Goal: Transaction & Acquisition: Book appointment/travel/reservation

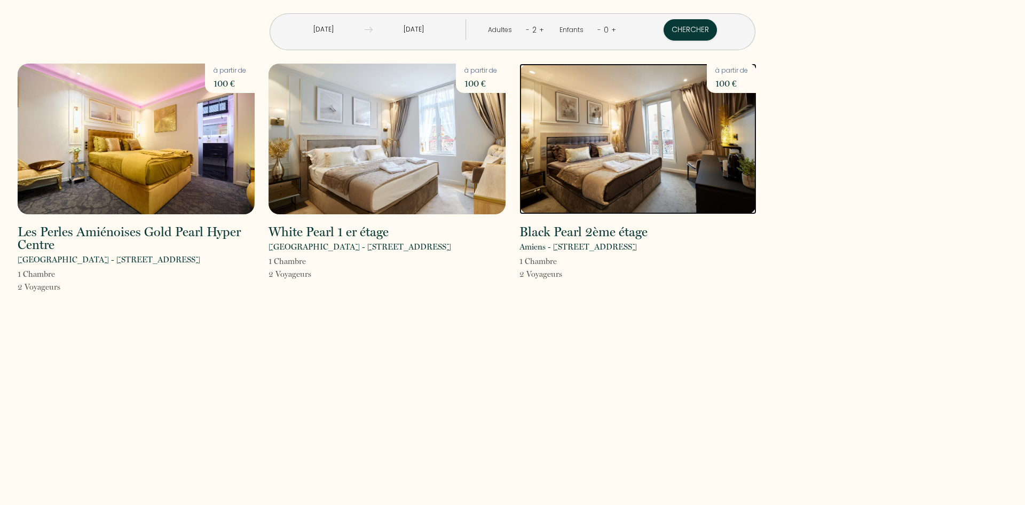
click at [628, 158] on img at bounding box center [638, 139] width 237 height 151
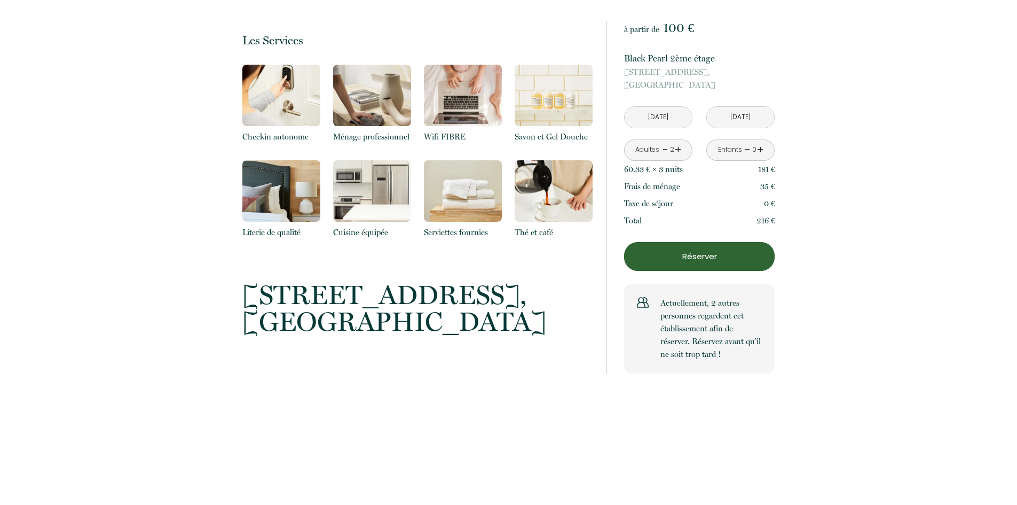
scroll to position [1816, 0]
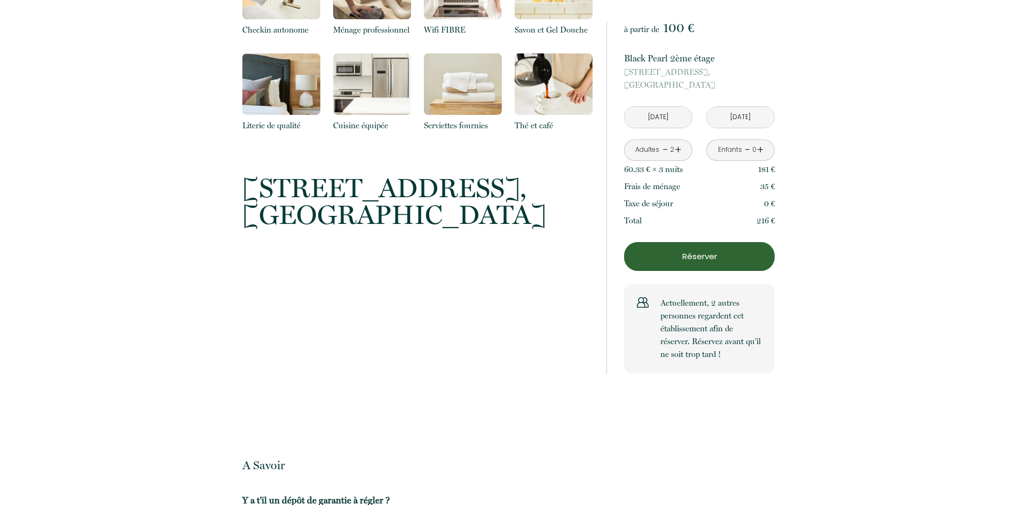
drag, startPoint x: 713, startPoint y: 254, endPoint x: 717, endPoint y: 418, distance: 164.5
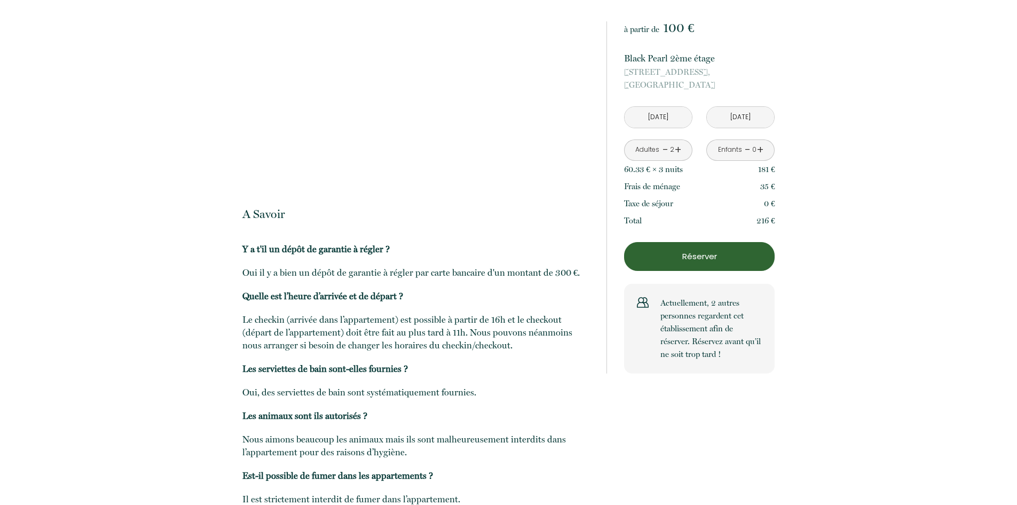
scroll to position [2048, 0]
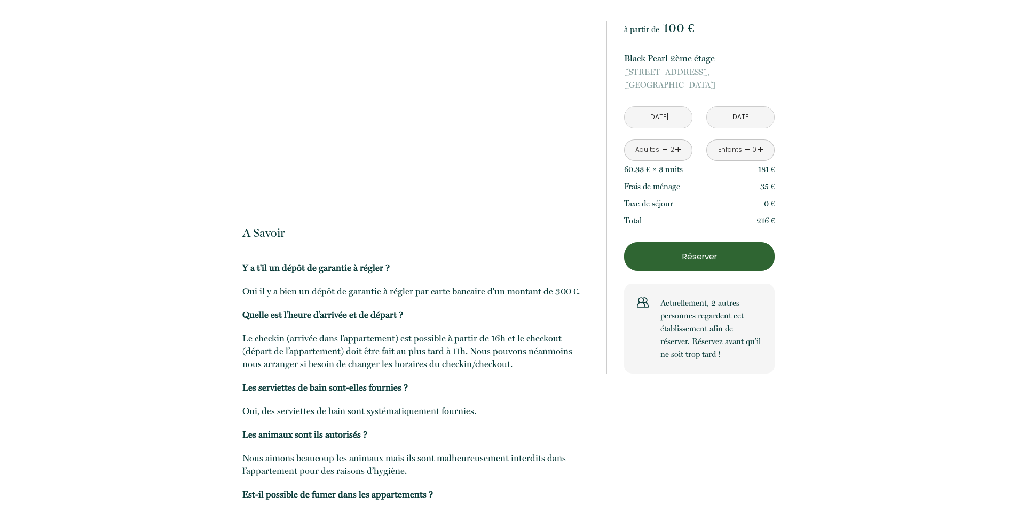
click at [694, 255] on p "Réserver" at bounding box center [699, 256] width 143 height 13
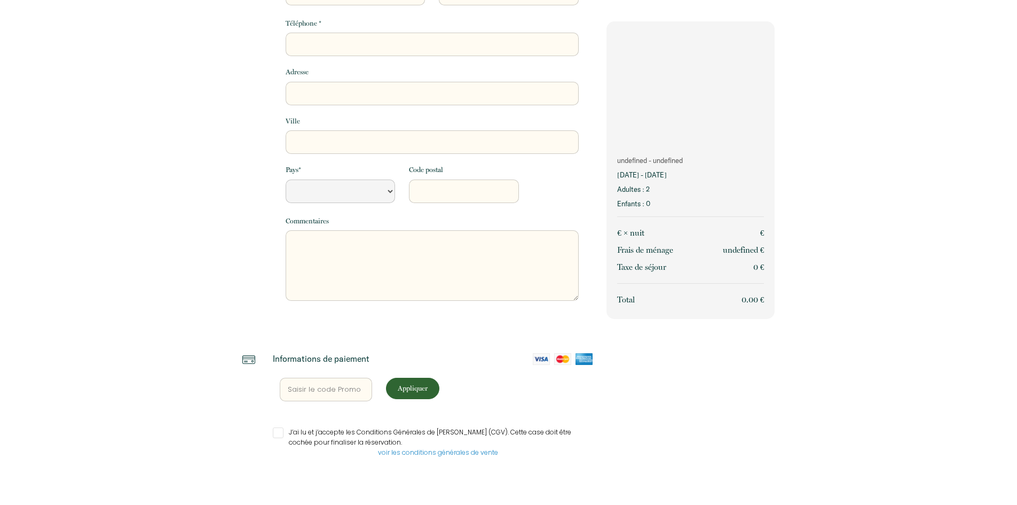
scroll to position [142, 0]
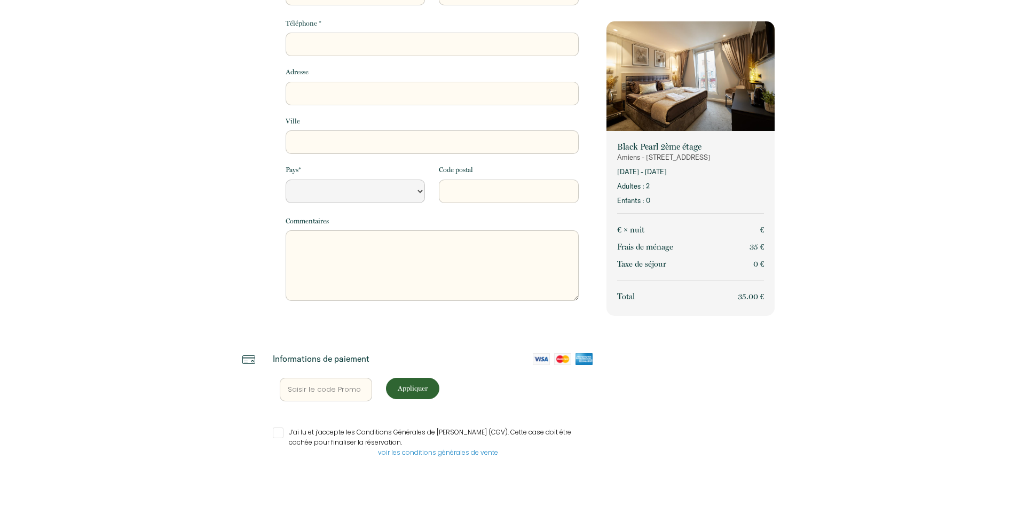
select select "Default select example"
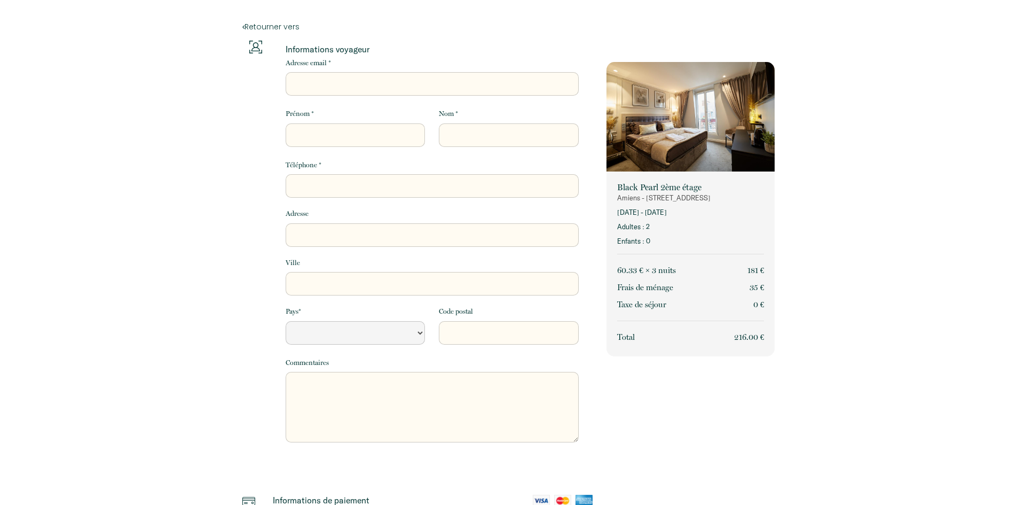
scroll to position [0, 0]
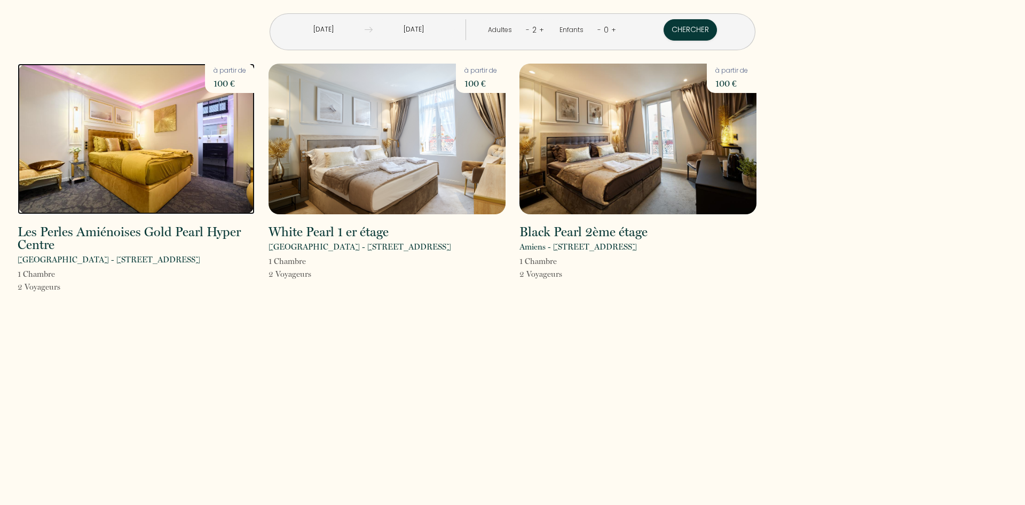
click at [152, 154] on img at bounding box center [136, 139] width 237 height 151
click at [553, 247] on p "Amiens - [STREET_ADDRESS]" at bounding box center [578, 246] width 117 height 13
drag, startPoint x: 521, startPoint y: 247, endPoint x: 616, endPoint y: 248, distance: 95.1
click at [616, 248] on p "Amiens - [STREET_ADDRESS]" at bounding box center [578, 246] width 117 height 13
copy p "Amiens - [STREET_ADDRESS]"
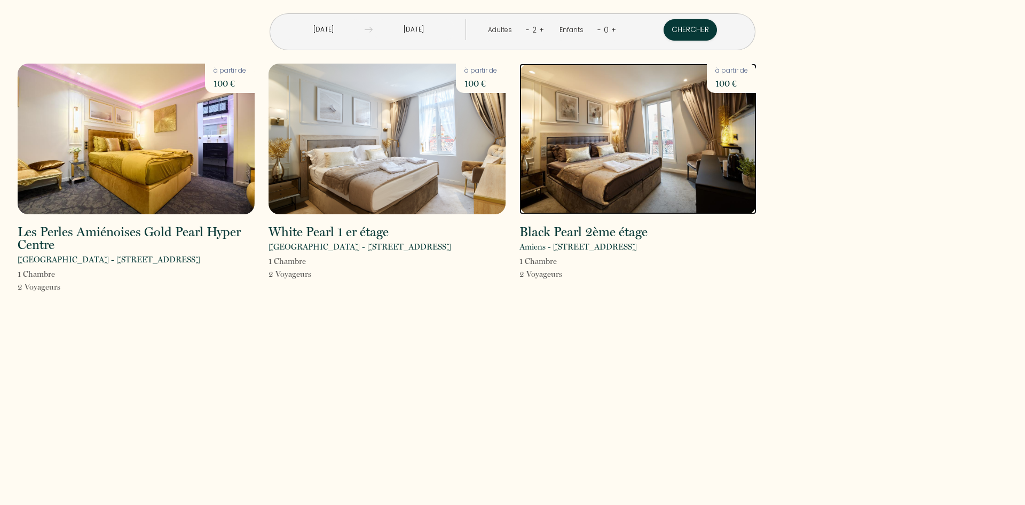
click at [603, 152] on img at bounding box center [638, 139] width 237 height 151
click at [622, 165] on img at bounding box center [638, 139] width 237 height 151
